Goal: Information Seeking & Learning: Learn about a topic

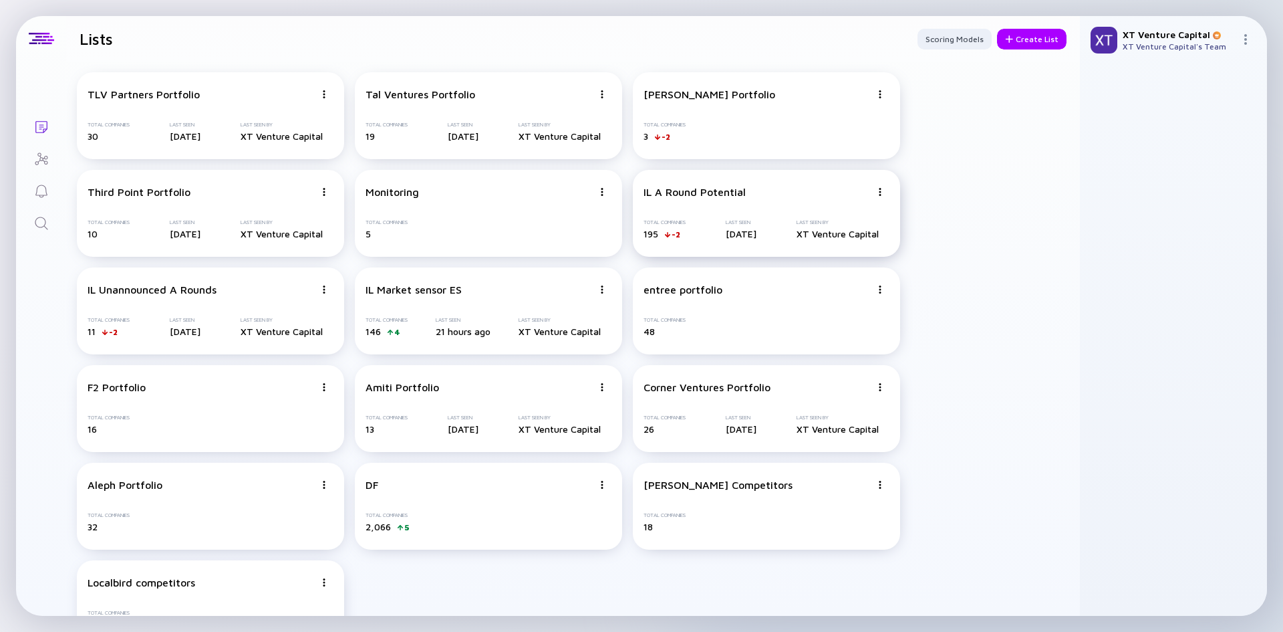
click at [666, 213] on div "IL A Round Potential Total Companies 195 -2 Last Seen [DATE] Last Seen By XT Ve…" at bounding box center [766, 213] width 267 height 87
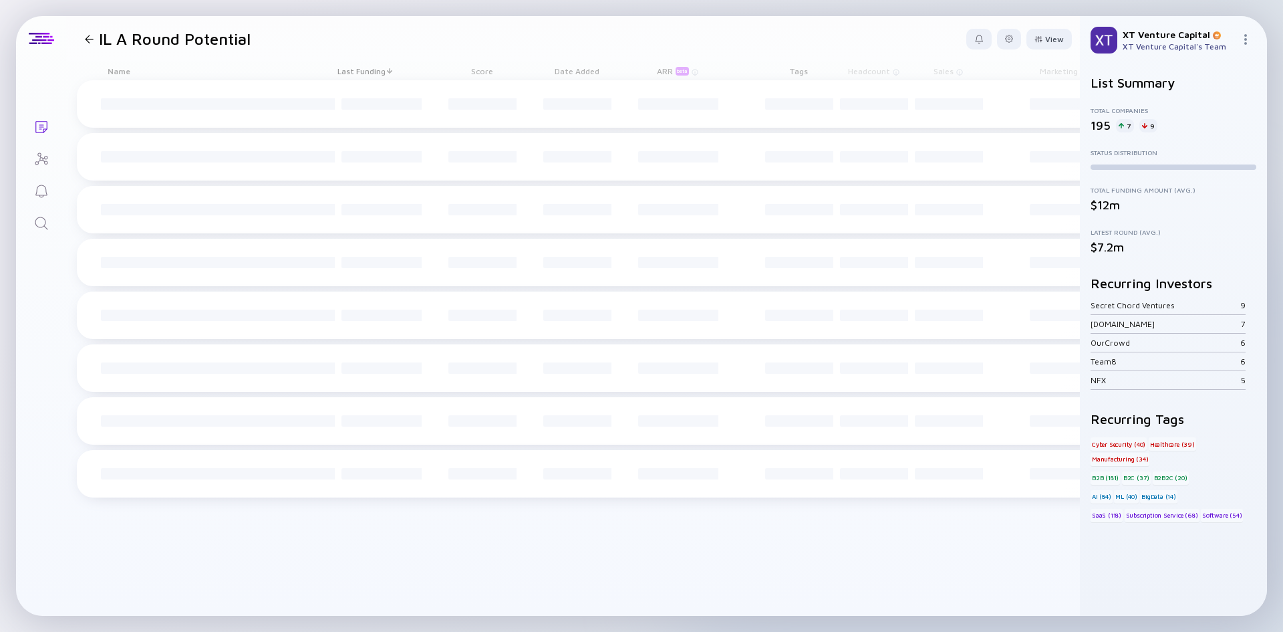
click at [1121, 124] on div "7" at bounding box center [1125, 125] width 18 height 13
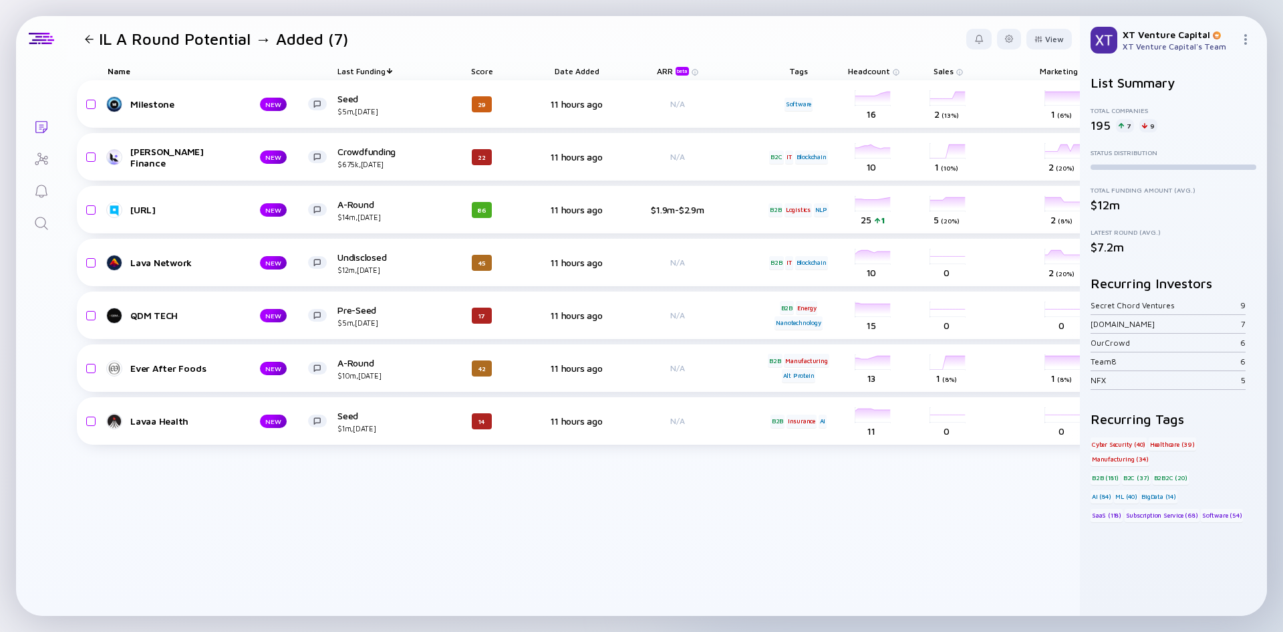
drag, startPoint x: 172, startPoint y: 417, endPoint x: 366, endPoint y: 530, distance: 224.9
click at [366, 536] on div "Milestone NEW Seed $5m, [DATE] 29 11 hours ago N/A Software headcount-milestone…" at bounding box center [652, 347] width 1151 height 535
click at [91, 38] on div at bounding box center [89, 39] width 9 height 9
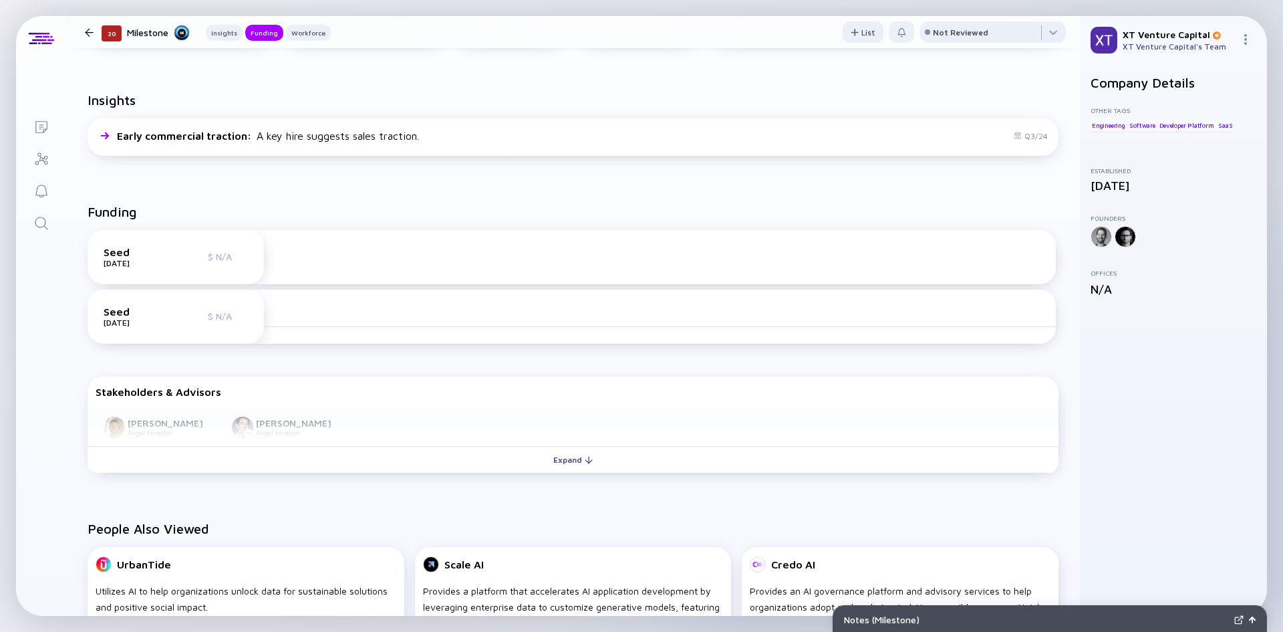
scroll to position [468, 0]
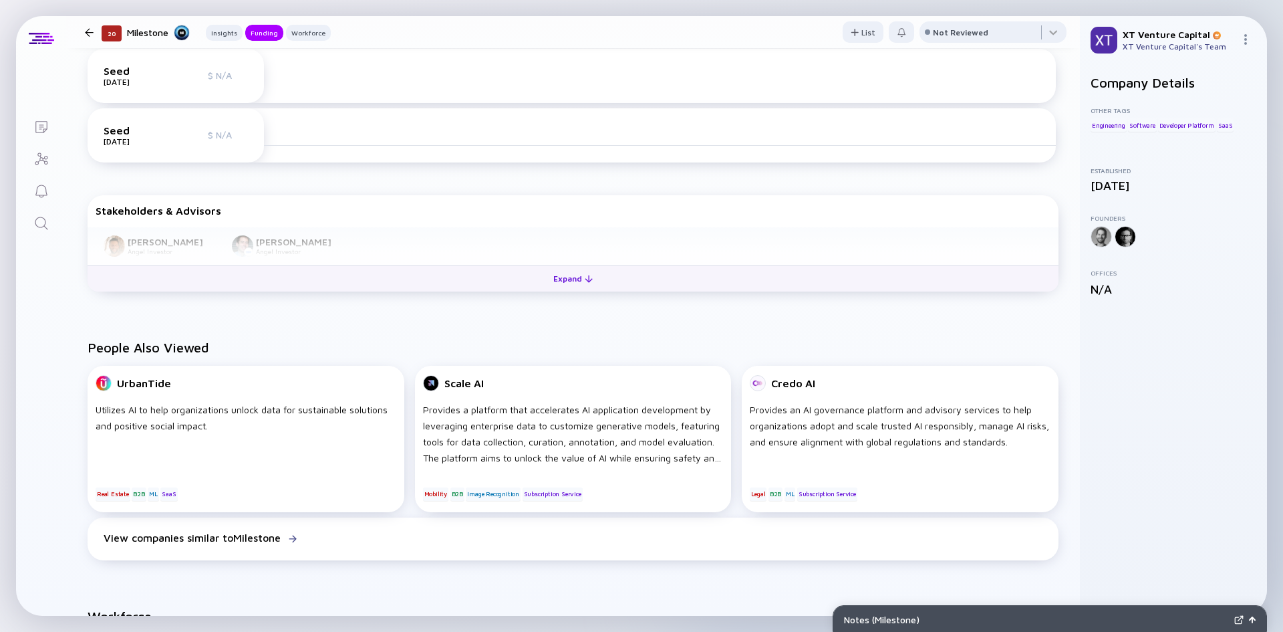
click at [410, 278] on button "Expand" at bounding box center [573, 278] width 971 height 27
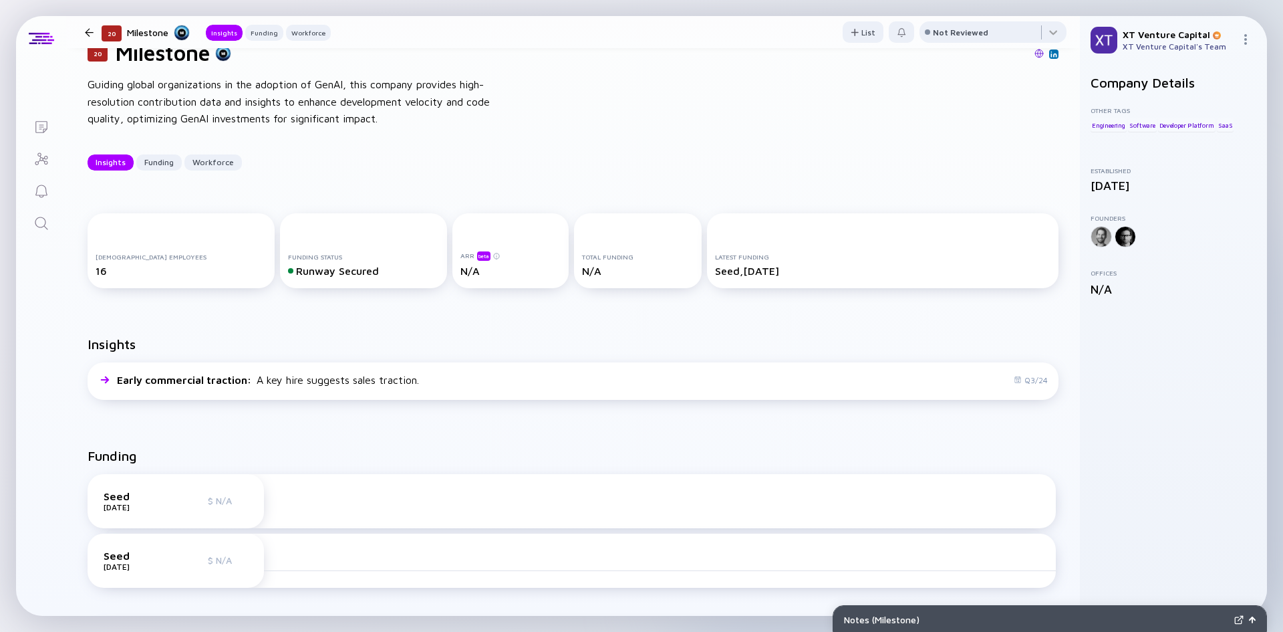
scroll to position [0, 0]
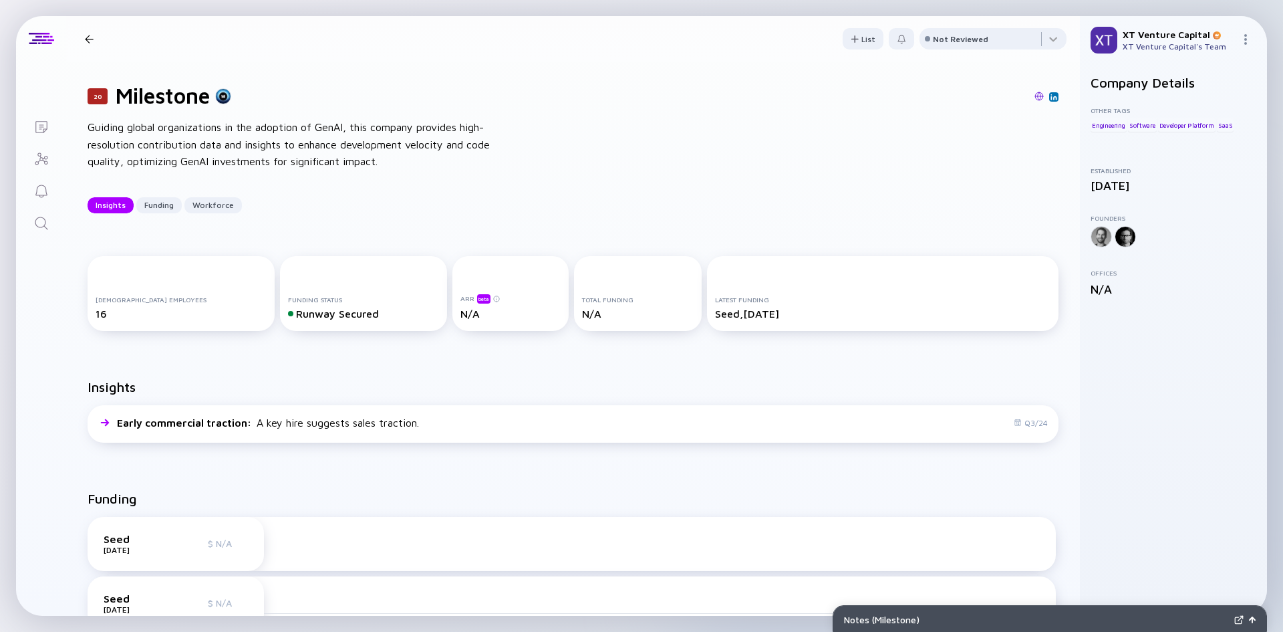
click at [186, 103] on h1 "Milestone" at bounding box center [163, 95] width 94 height 25
click at [224, 99] on div at bounding box center [223, 96] width 16 height 16
click at [1035, 96] on img at bounding box center [1039, 96] width 9 height 9
click at [184, 90] on h1 "Milestone" at bounding box center [163, 95] width 94 height 25
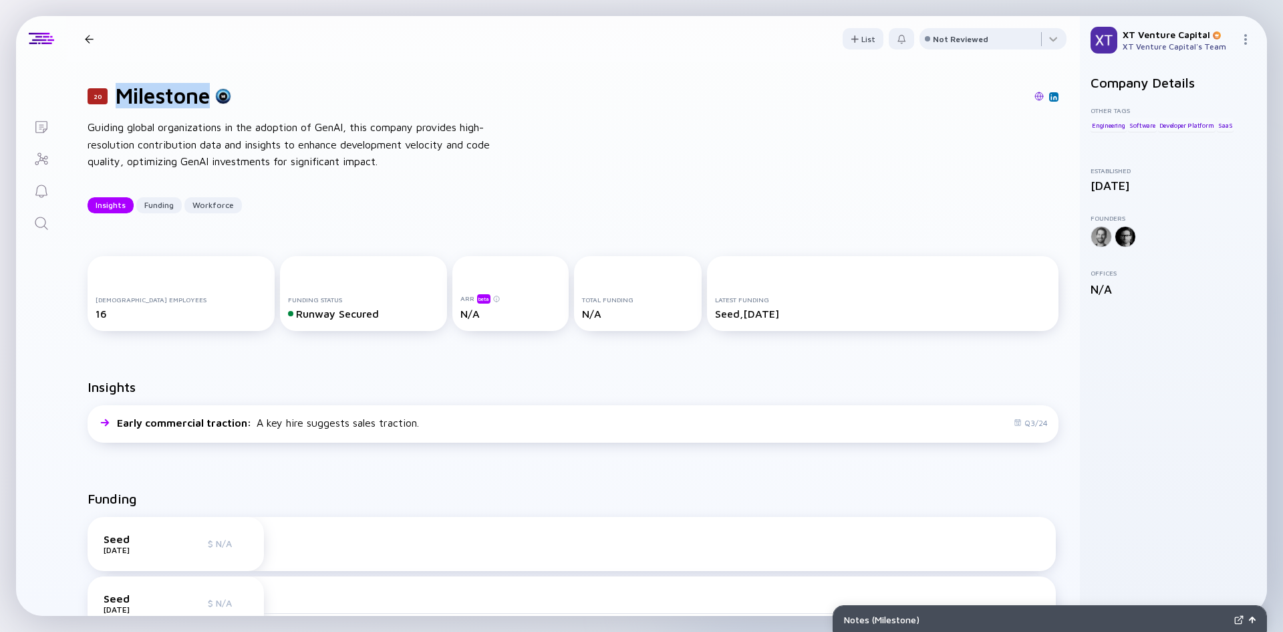
click at [184, 90] on h1 "Milestone" at bounding box center [163, 95] width 94 height 25
click at [255, 128] on div "Guiding global organizations in the adoption of GenAI, this company provides hi…" at bounding box center [302, 144] width 428 height 51
click at [116, 124] on div "Guiding global organizations in the adoption of GenAI, this company provides hi…" at bounding box center [302, 144] width 428 height 51
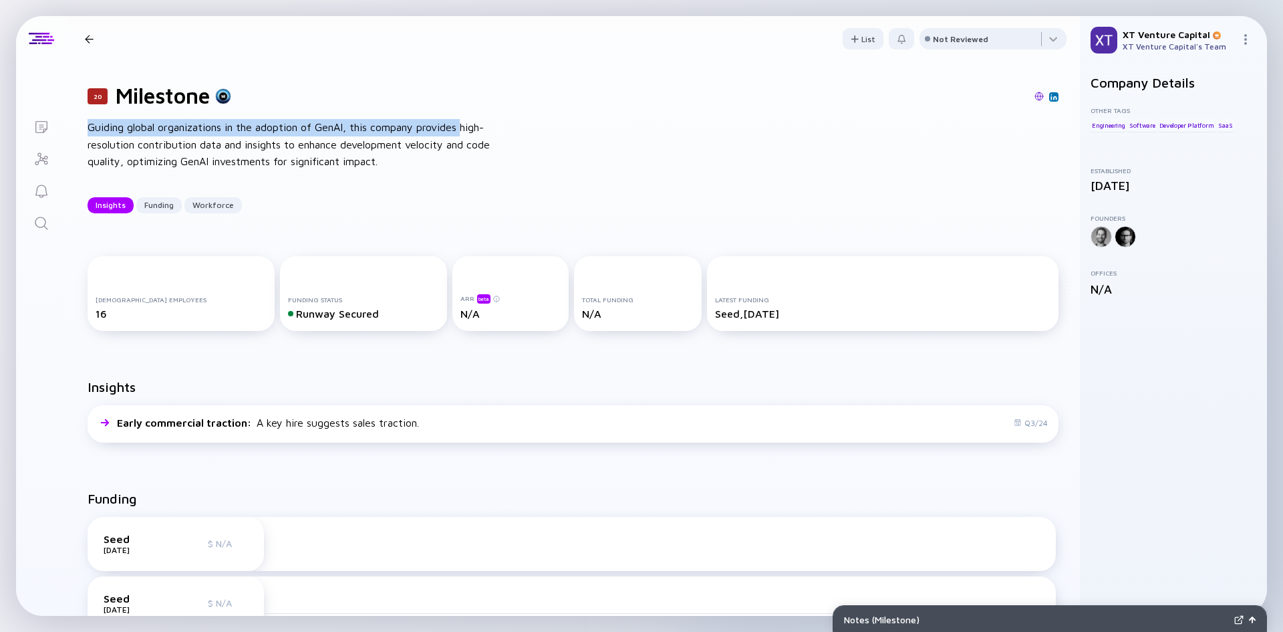
drag, startPoint x: 118, startPoint y: 122, endPoint x: 462, endPoint y: 130, distance: 343.6
click at [462, 130] on div "Guiding global organizations in the adoption of GenAI, this company provides hi…" at bounding box center [302, 144] width 428 height 51
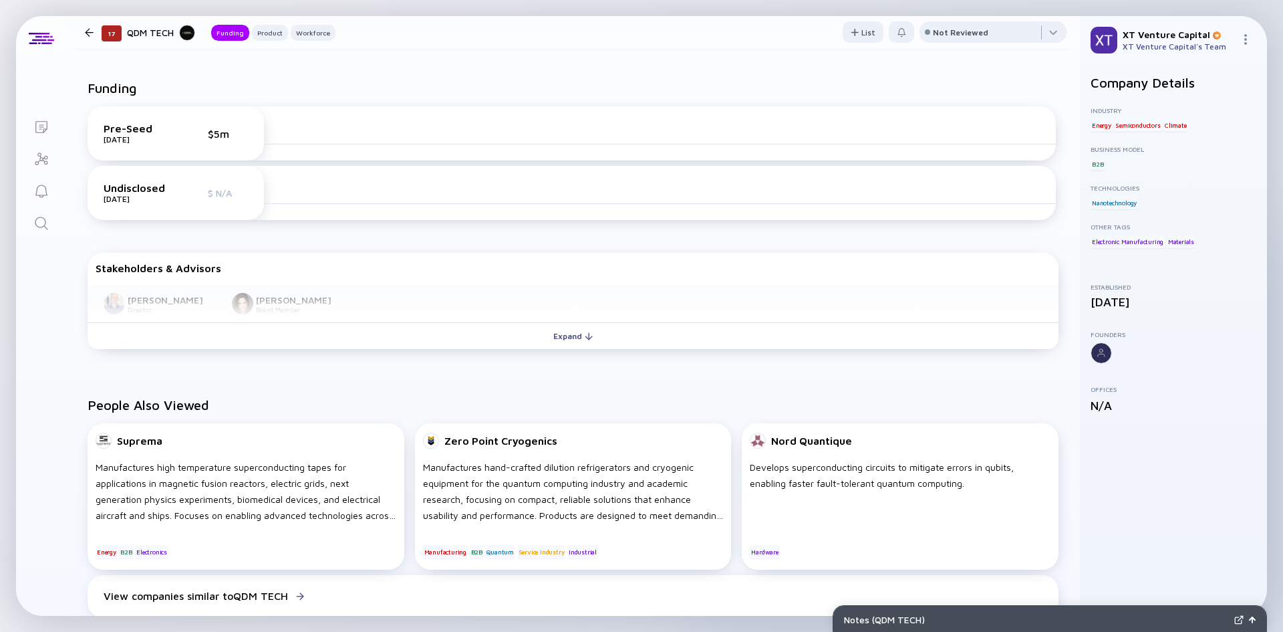
scroll to position [334, 0]
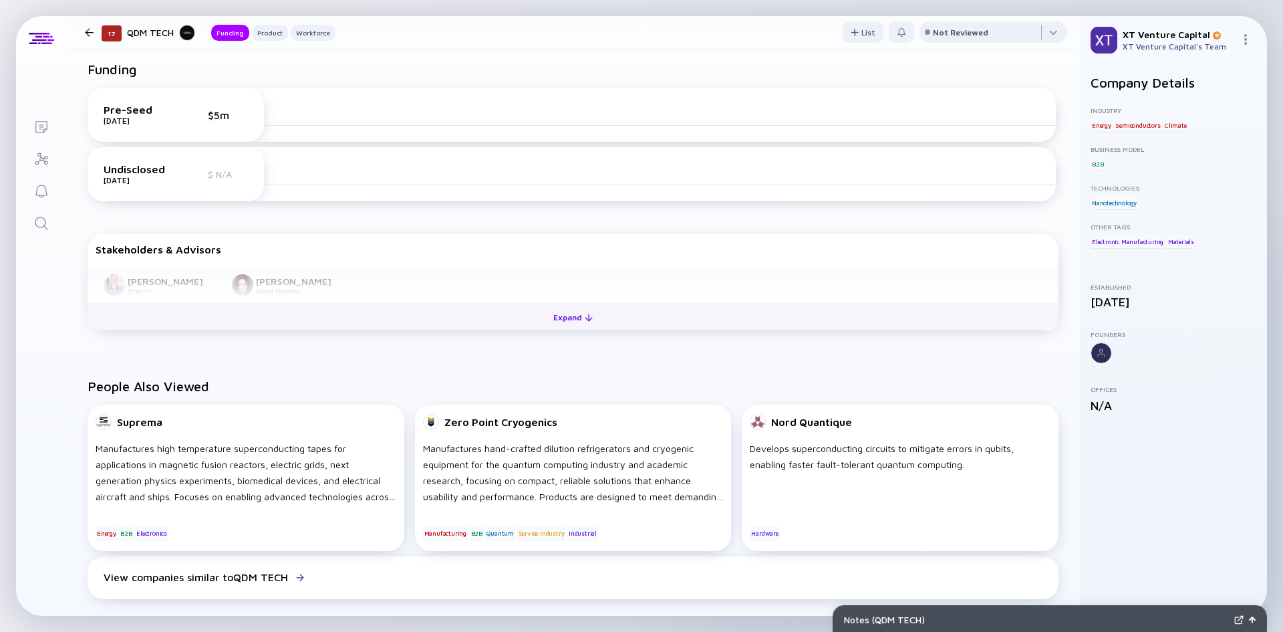
click at [517, 320] on button "Expand" at bounding box center [573, 316] width 971 height 27
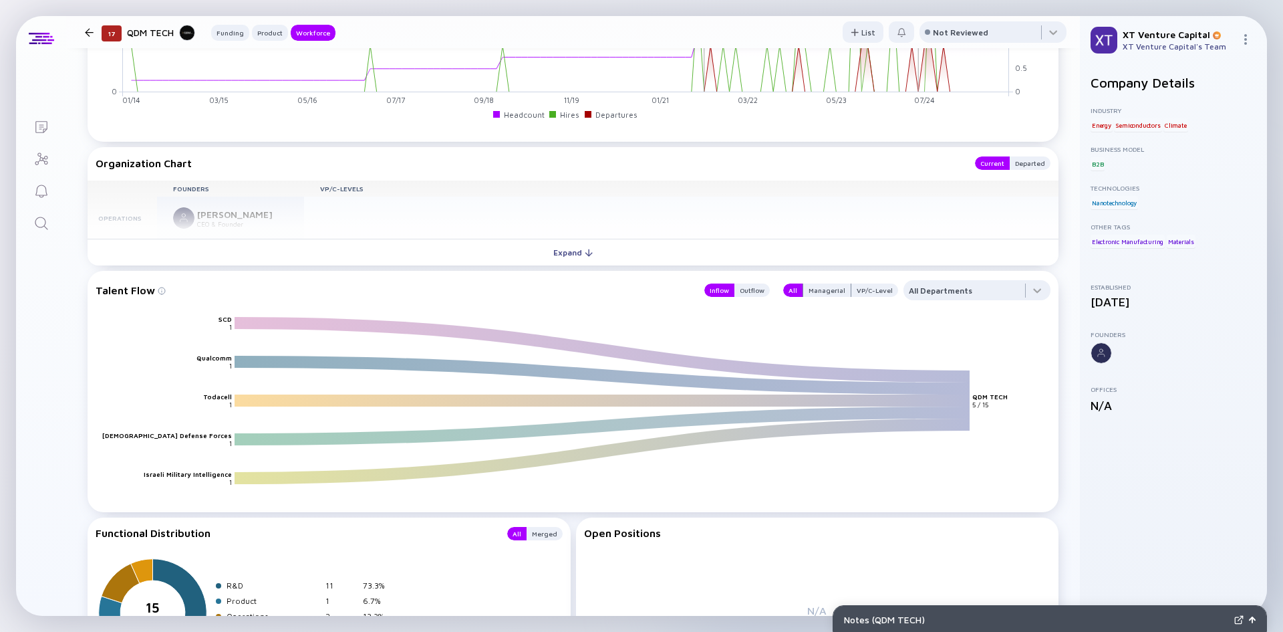
scroll to position [1537, 0]
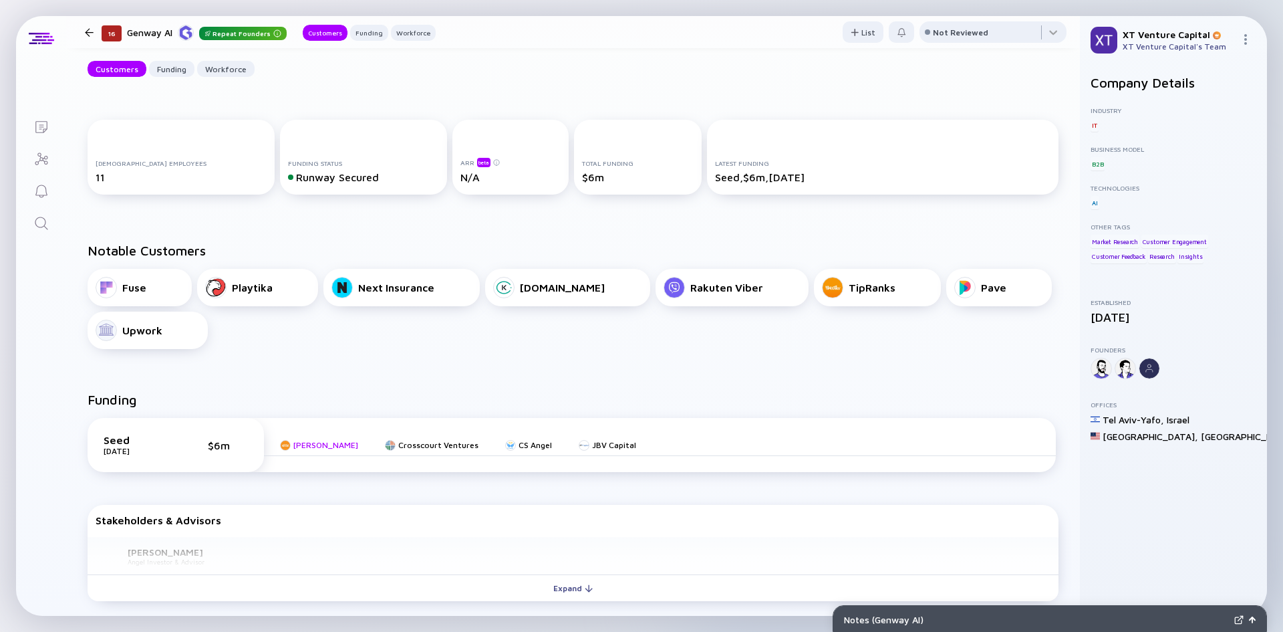
scroll to position [401, 0]
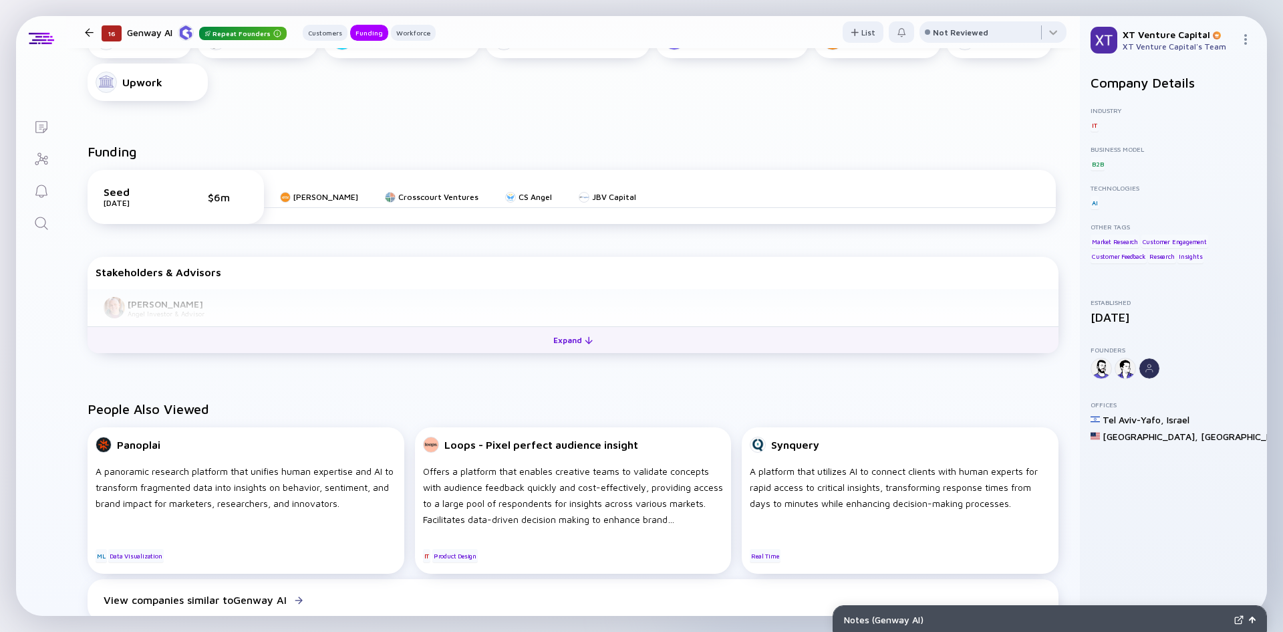
click at [408, 341] on button "Expand" at bounding box center [573, 339] width 971 height 27
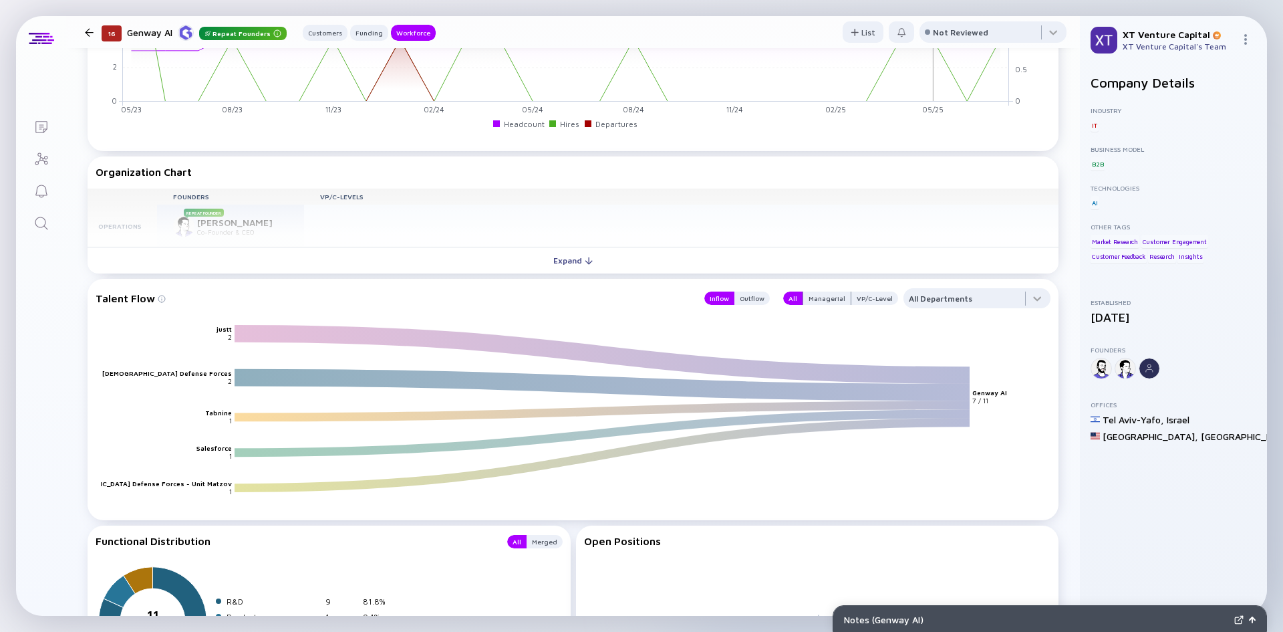
scroll to position [1403, 0]
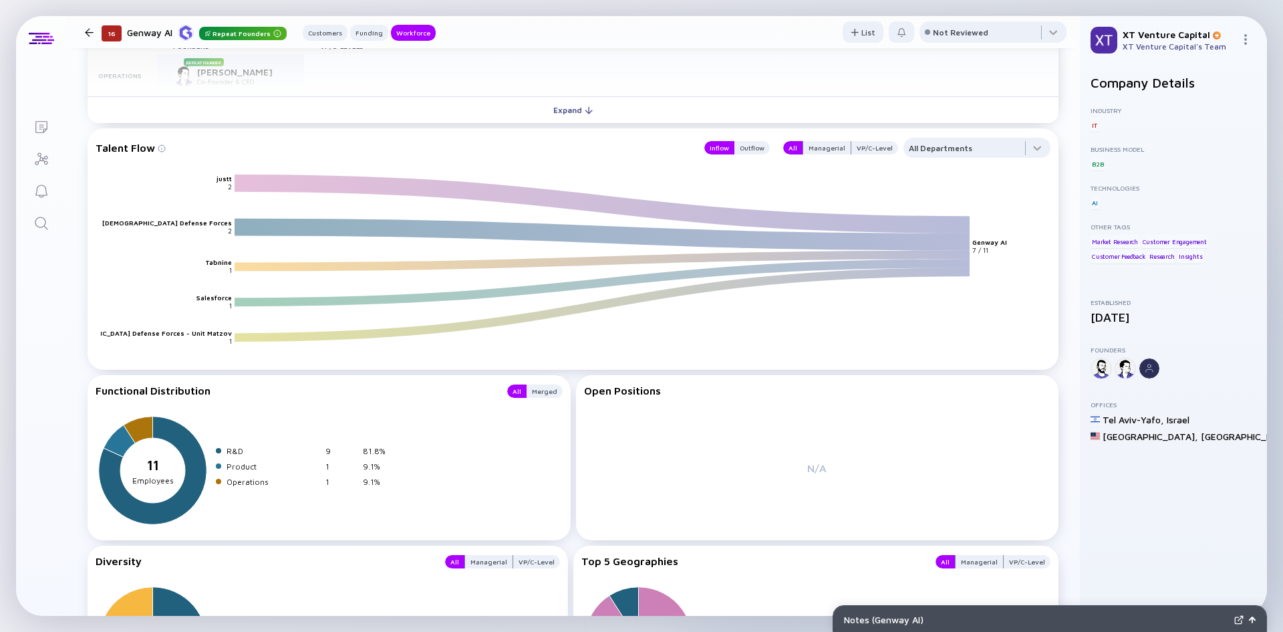
click at [368, 111] on button "Expand" at bounding box center [573, 109] width 971 height 27
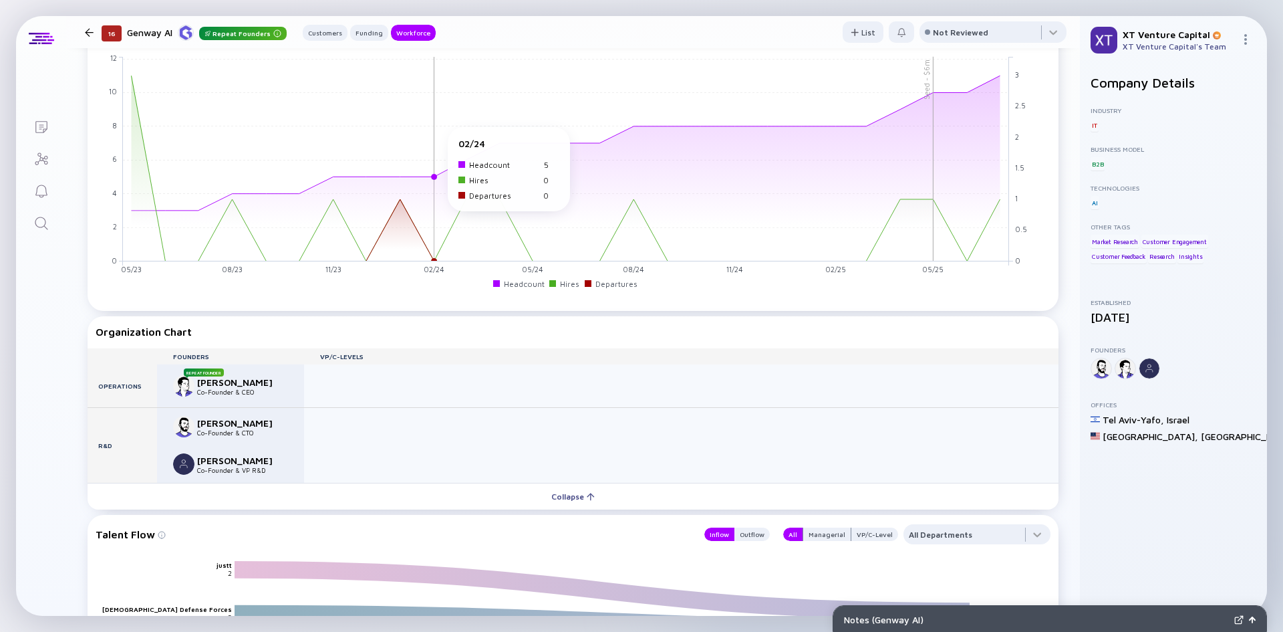
scroll to position [692, 0]
